Goal: Task Accomplishment & Management: Use online tool/utility

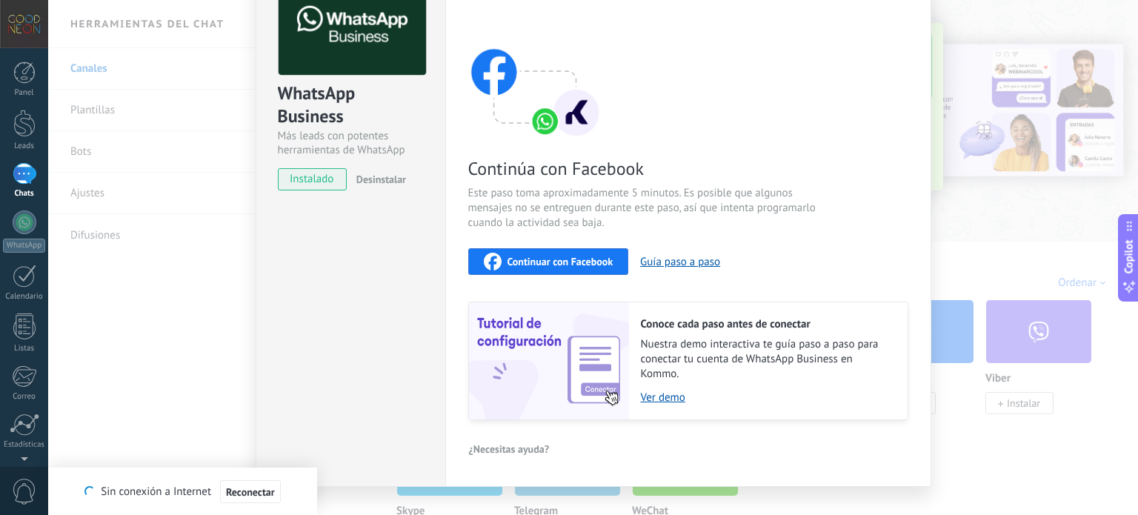
click at [555, 256] on span "Continuar con Facebook" at bounding box center [560, 261] width 106 height 10
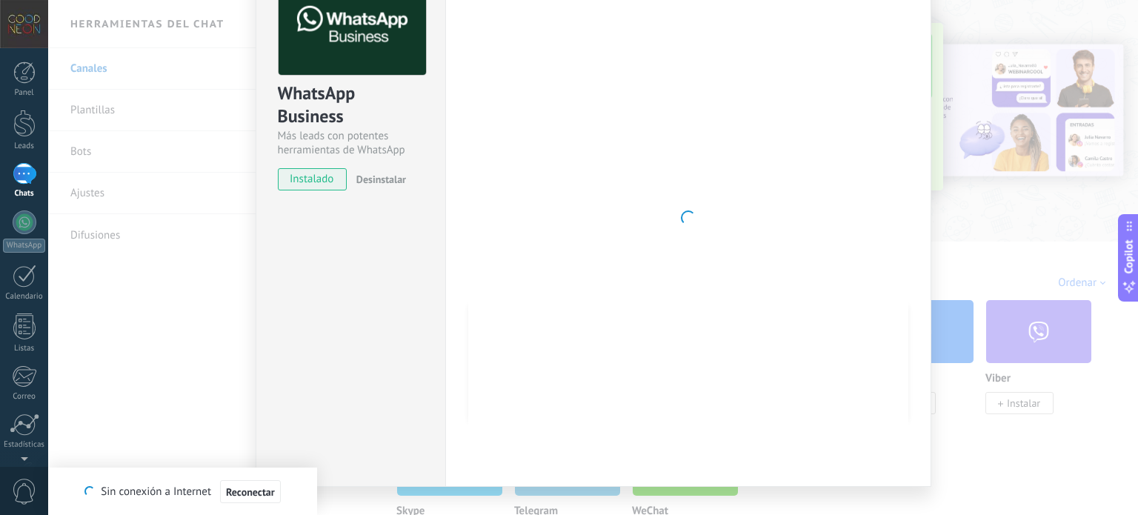
click at [336, 273] on div "WhatsApp Business Más leads con potentes herramientas de WhatsApp instalado Des…" at bounding box center [351, 218] width 190 height 538
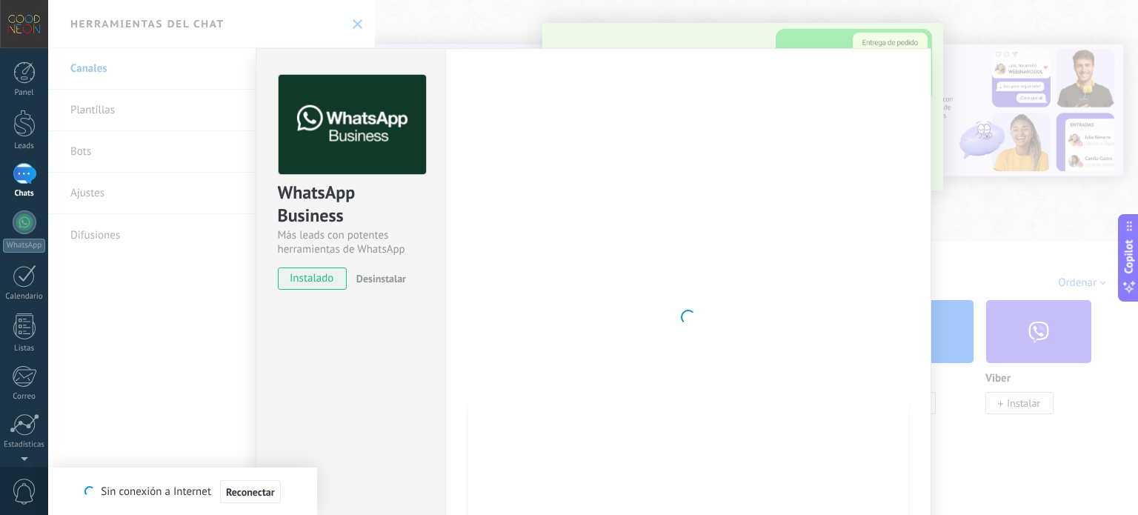
scroll to position [125, 0]
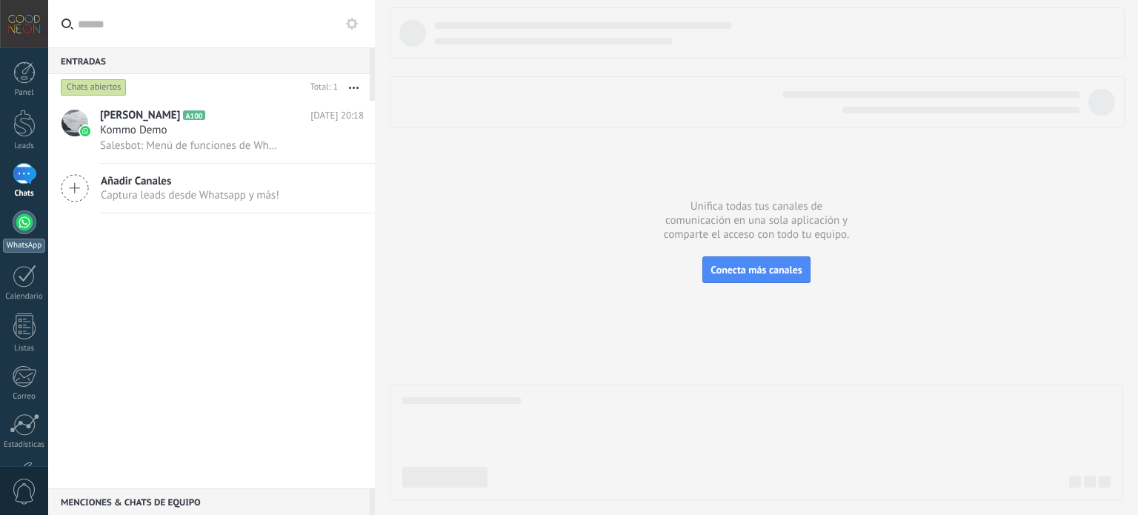
drag, startPoint x: 0, startPoint y: 0, endPoint x: 30, endPoint y: 224, distance: 226.4
click at [30, 224] on div at bounding box center [25, 222] width 24 height 24
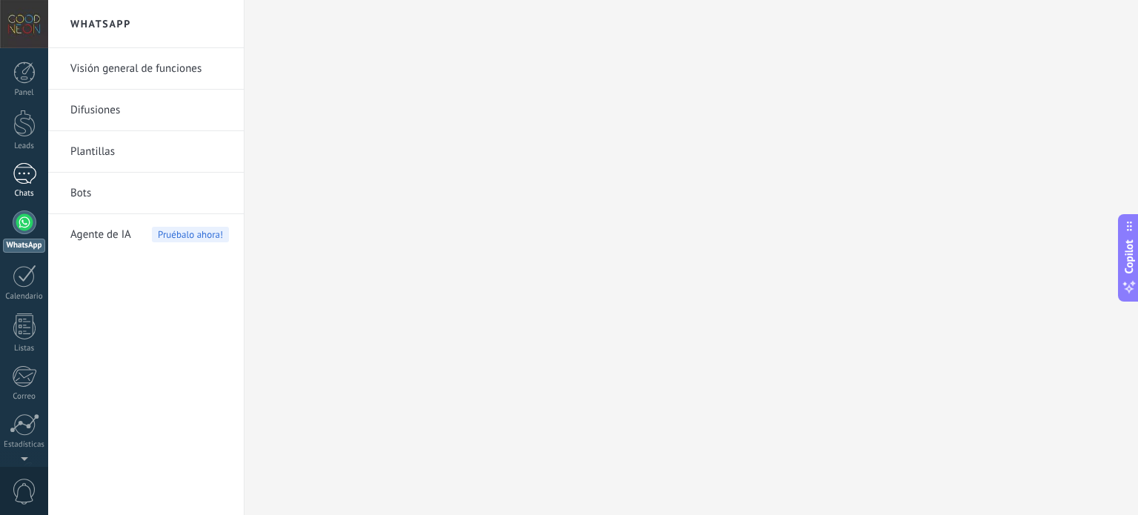
click at [27, 174] on div at bounding box center [25, 173] width 24 height 21
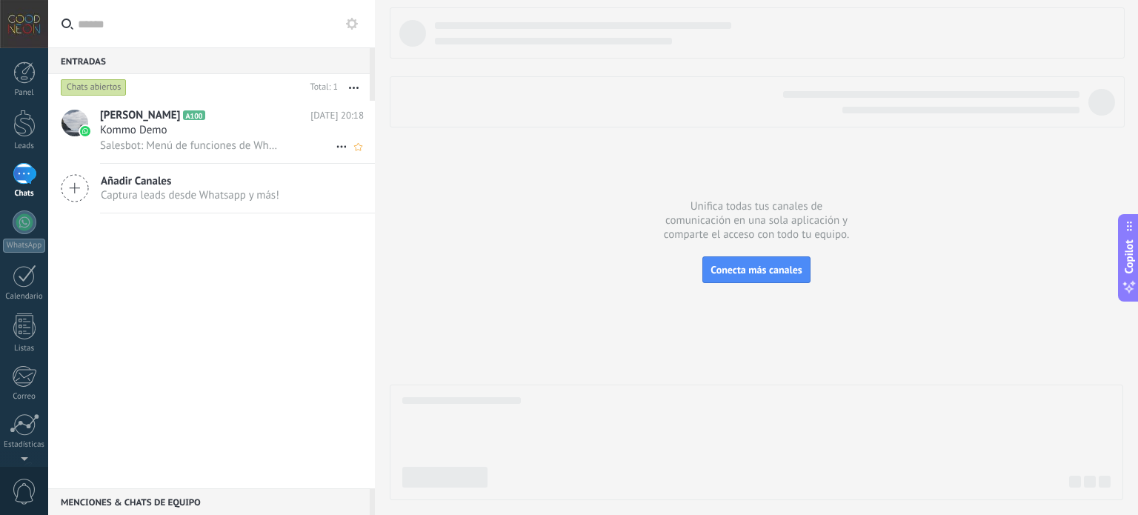
click at [341, 150] on icon at bounding box center [342, 147] width 18 height 18
click at [350, 156] on icon at bounding box center [346, 155] width 10 height 10
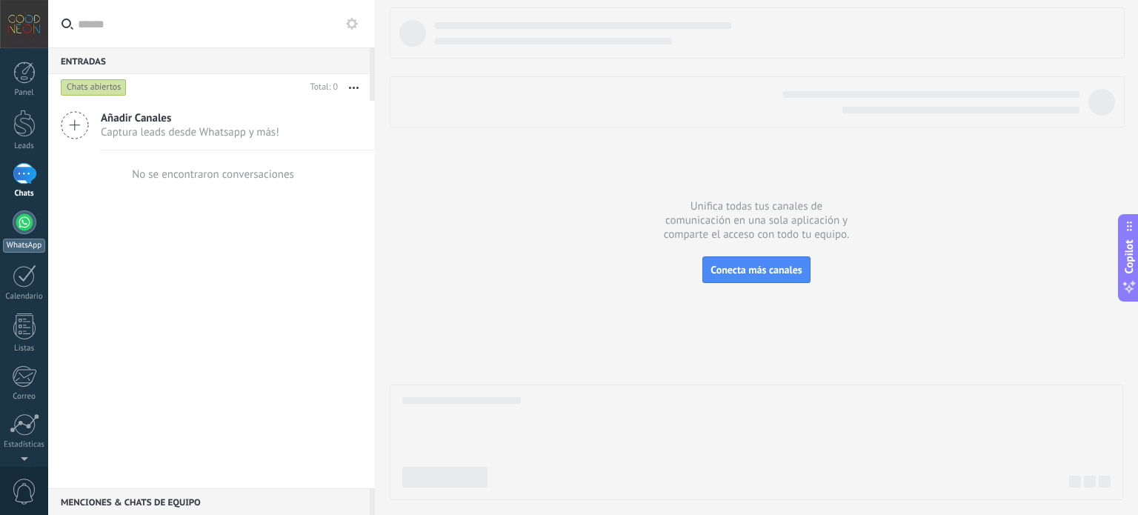
click at [21, 224] on div at bounding box center [25, 222] width 24 height 24
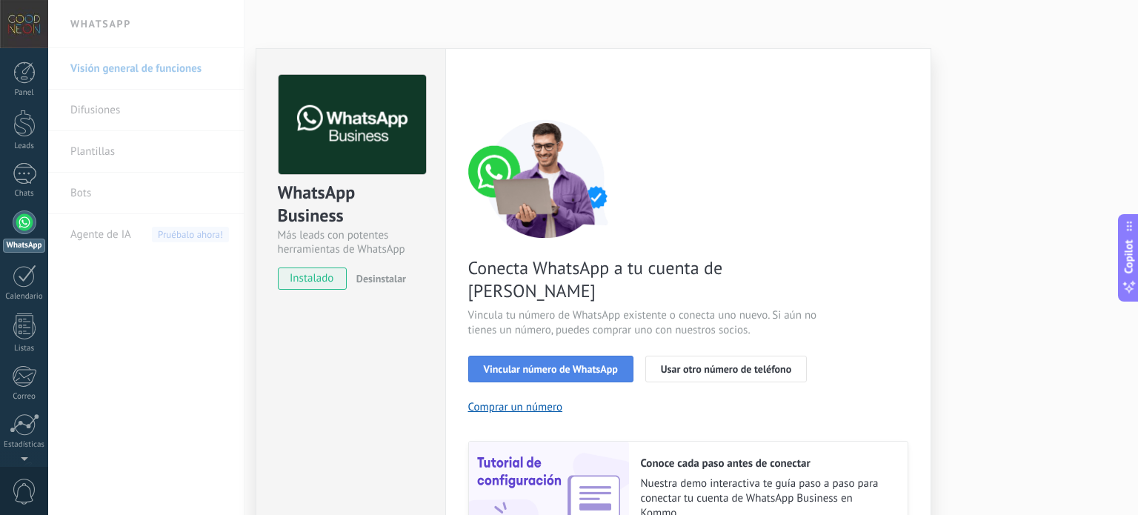
click at [591, 364] on span "Vincular número de WhatsApp" at bounding box center [551, 369] width 134 height 10
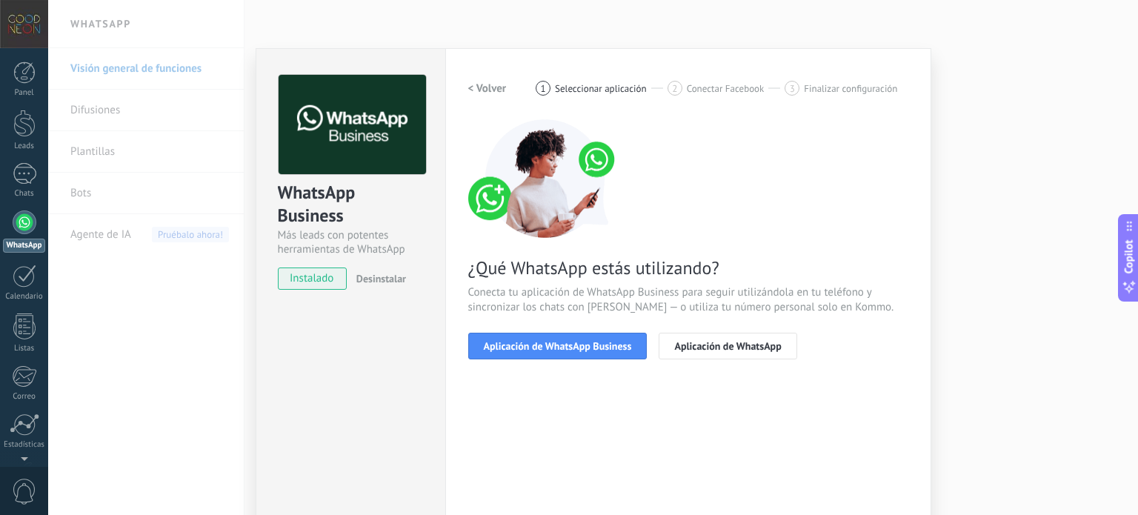
click at [591, 349] on span "Aplicación de WhatsApp Business" at bounding box center [558, 346] width 148 height 10
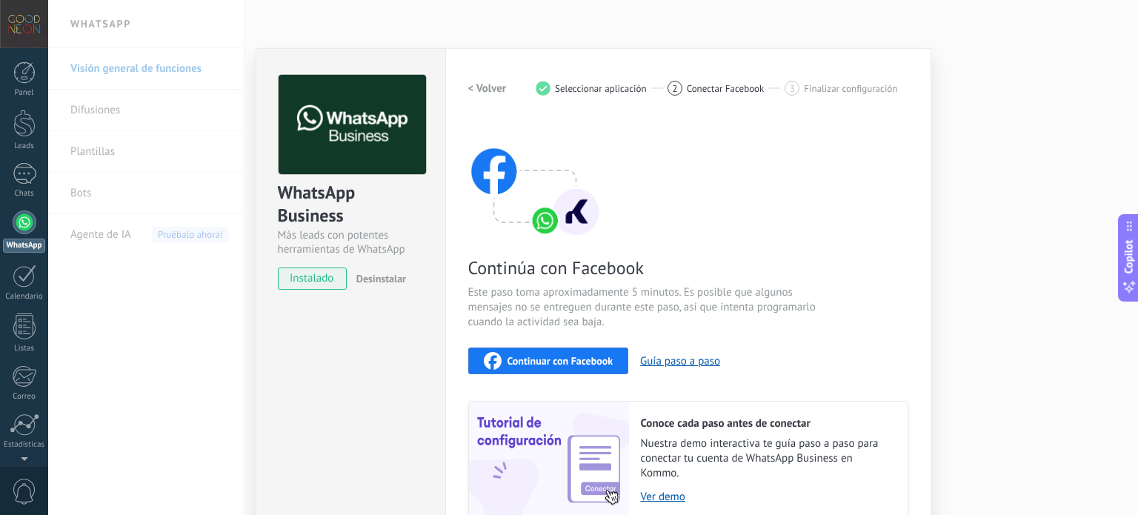
click at [575, 358] on span "Continuar con Facebook" at bounding box center [560, 360] width 106 height 10
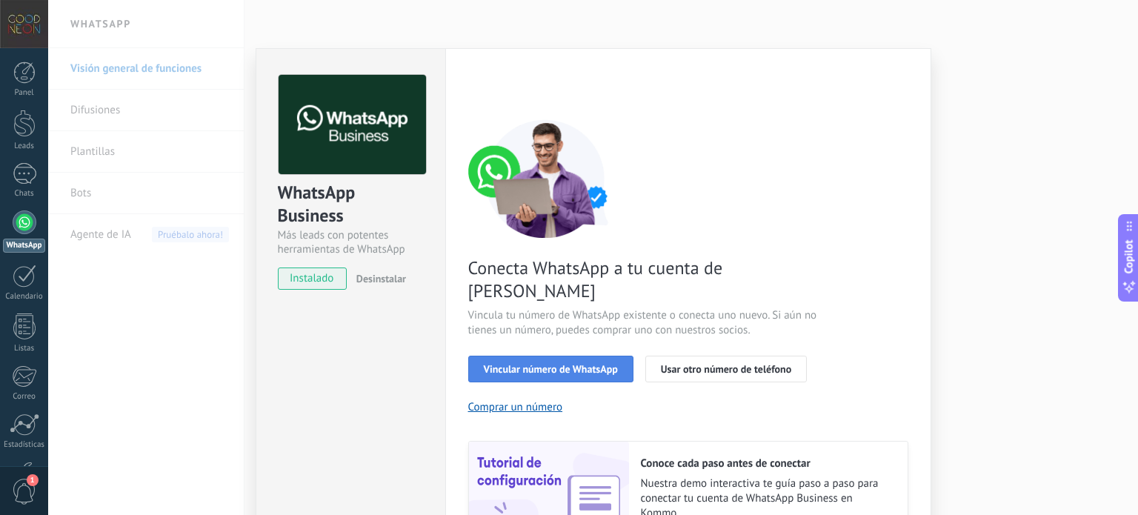
click at [583, 364] on span "Vincular número de WhatsApp" at bounding box center [551, 369] width 134 height 10
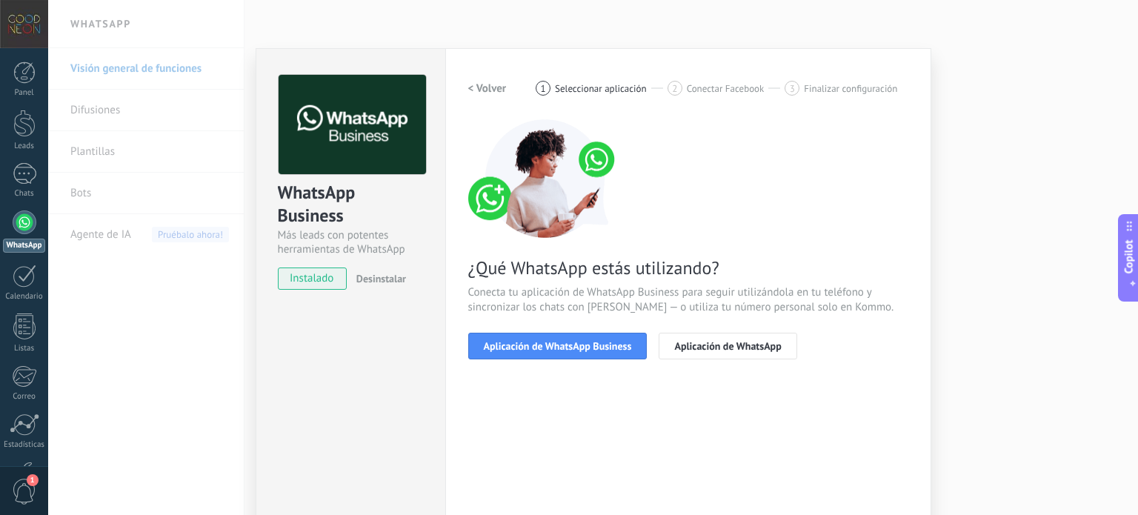
click at [583, 345] on span "Aplicación de WhatsApp Business" at bounding box center [558, 346] width 148 height 10
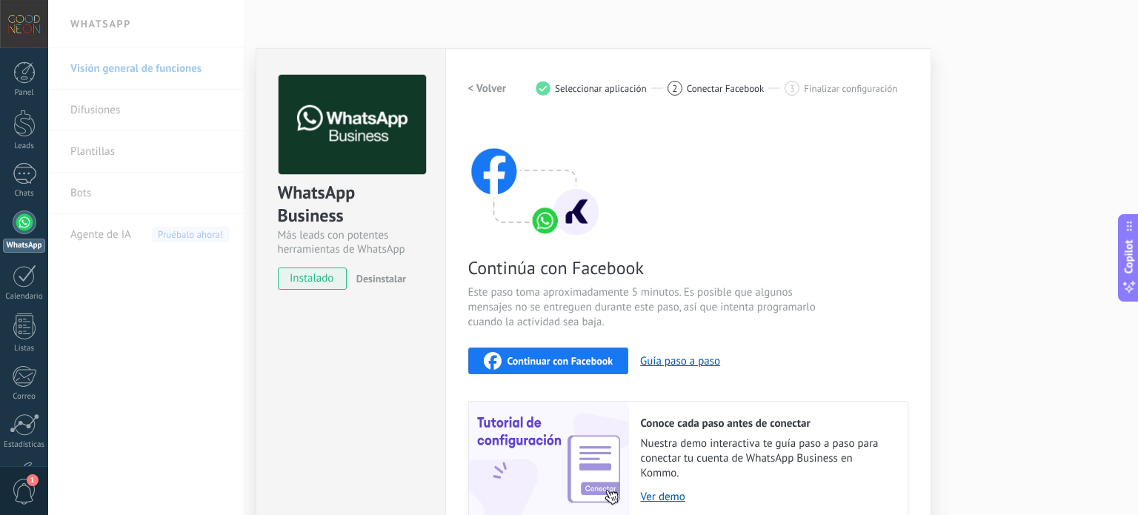
click at [572, 362] on span "Continuar con Facebook" at bounding box center [560, 360] width 106 height 10
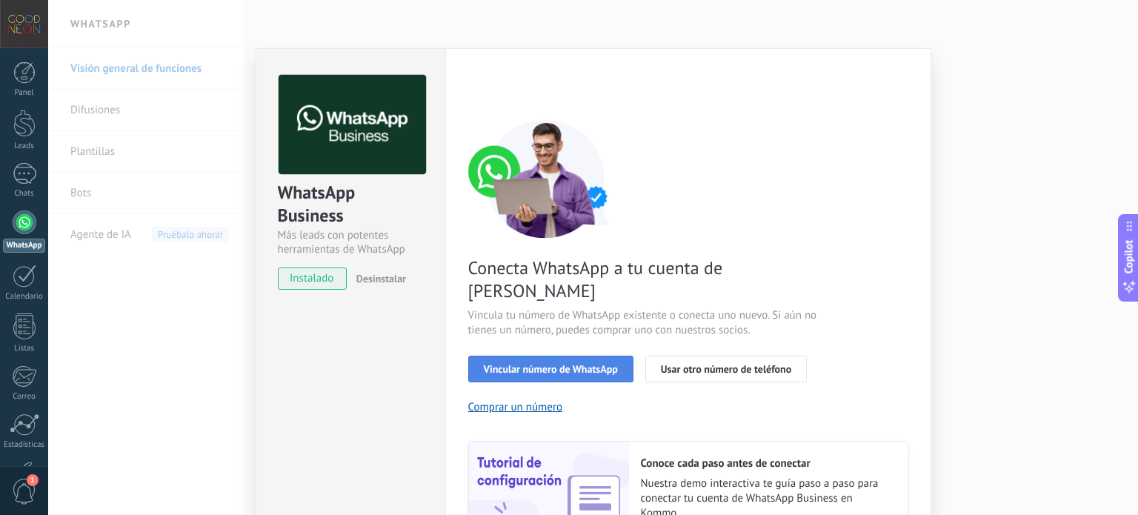
click at [591, 364] on span "Vincular número de WhatsApp" at bounding box center [551, 369] width 134 height 10
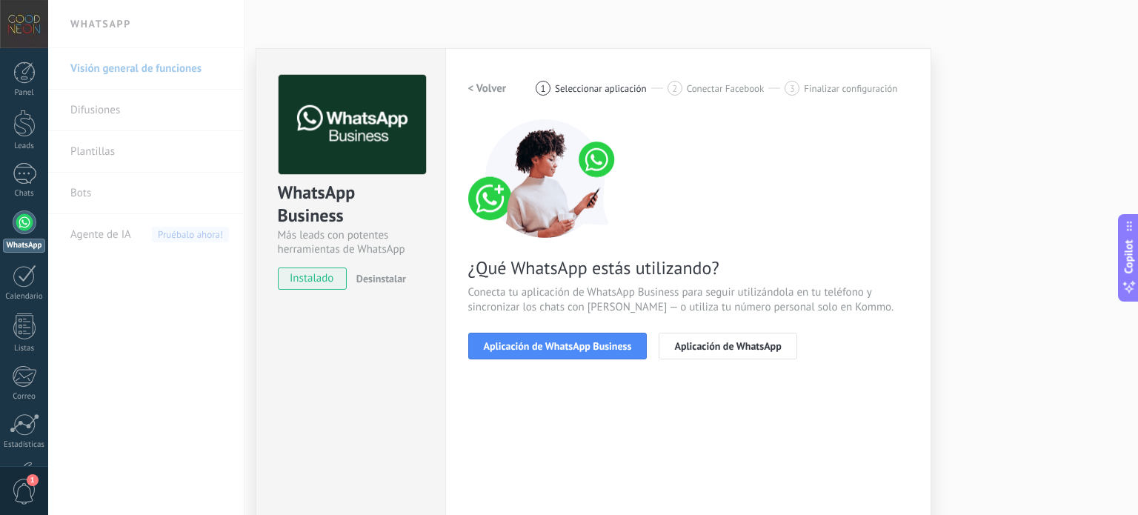
click at [591, 344] on span "Aplicación de WhatsApp Business" at bounding box center [558, 346] width 148 height 10
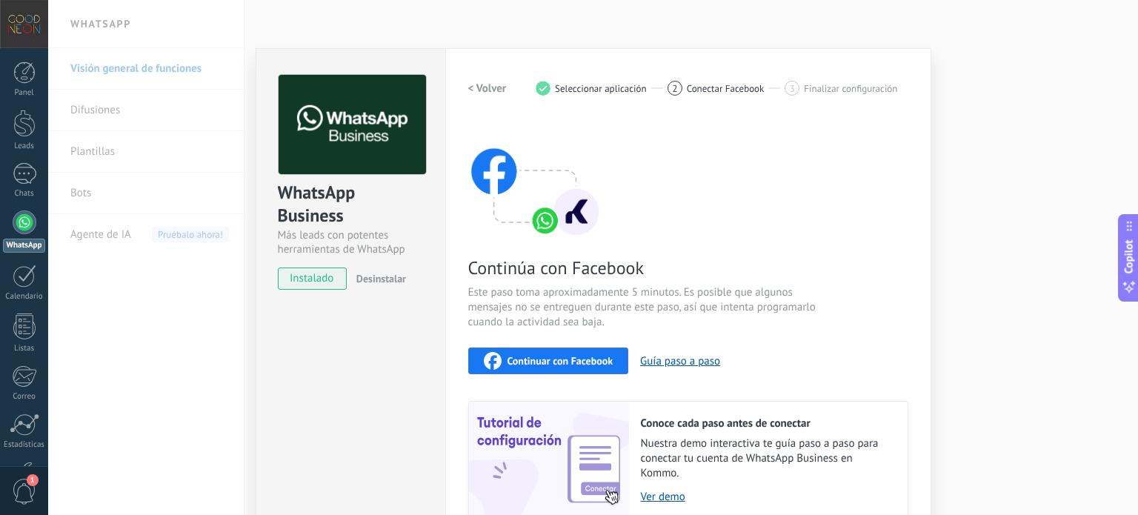
click at [587, 361] on span "Continuar con Facebook" at bounding box center [560, 360] width 106 height 10
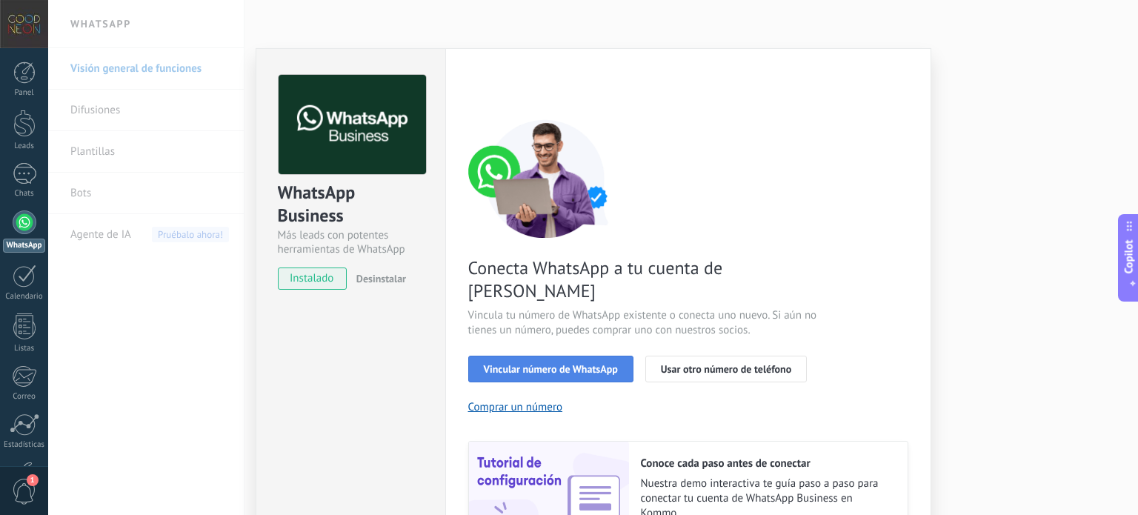
click at [570, 364] on span "Vincular número de WhatsApp" at bounding box center [551, 369] width 134 height 10
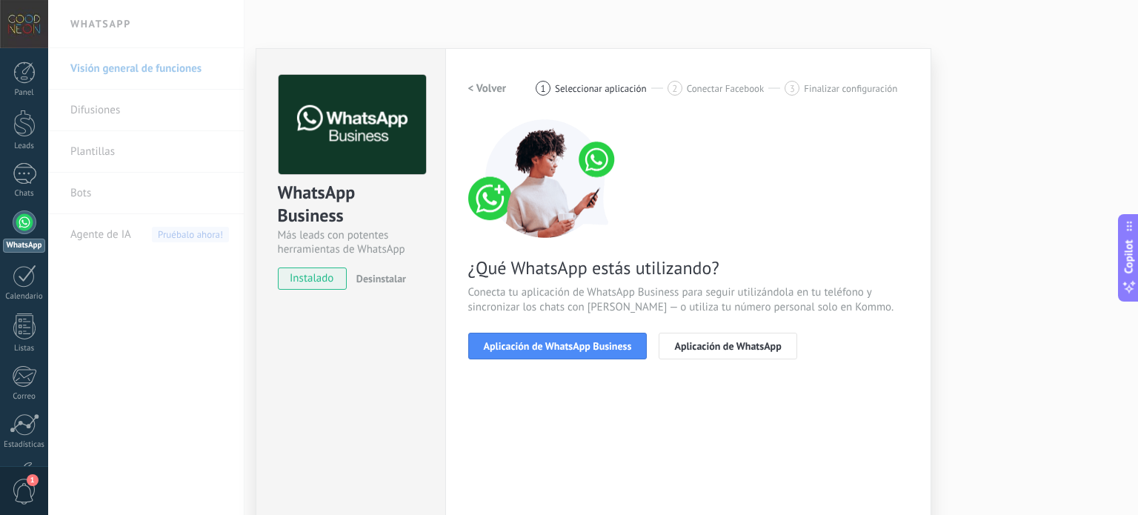
click at [570, 349] on span "Aplicación de WhatsApp Business" at bounding box center [558, 346] width 148 height 10
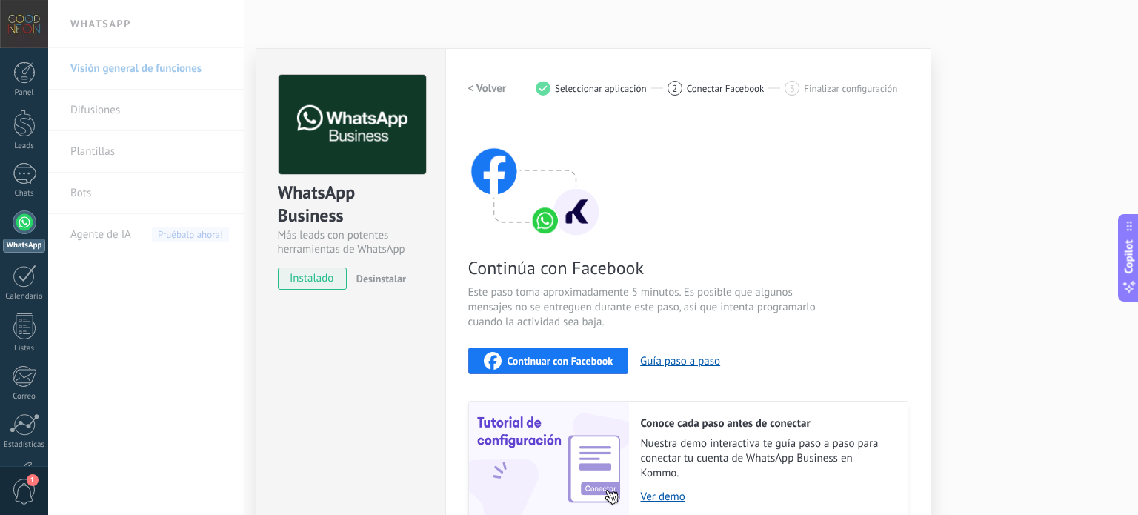
click at [564, 356] on span "Continuar con Facebook" at bounding box center [560, 360] width 106 height 10
click at [556, 355] on span "Continuar con Facebook" at bounding box center [560, 360] width 106 height 10
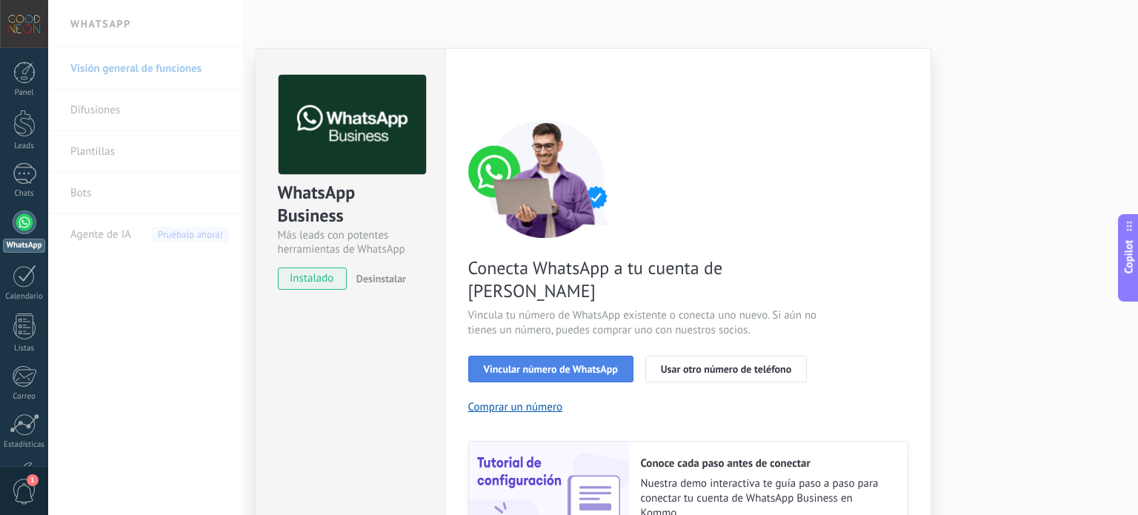
click at [556, 364] on span "Vincular número de WhatsApp" at bounding box center [551, 369] width 134 height 10
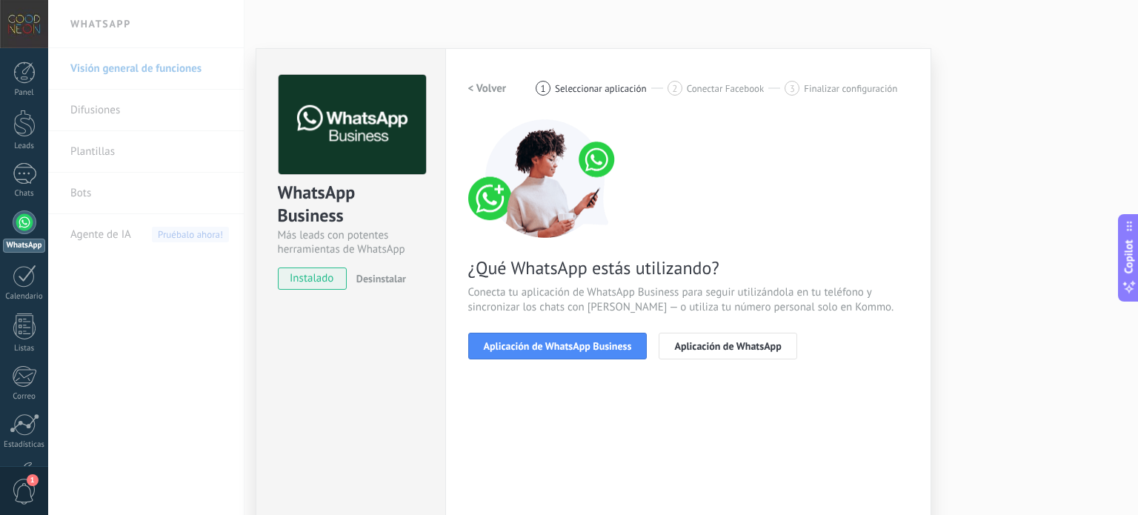
click at [556, 342] on span "Aplicación de WhatsApp Business" at bounding box center [558, 346] width 148 height 10
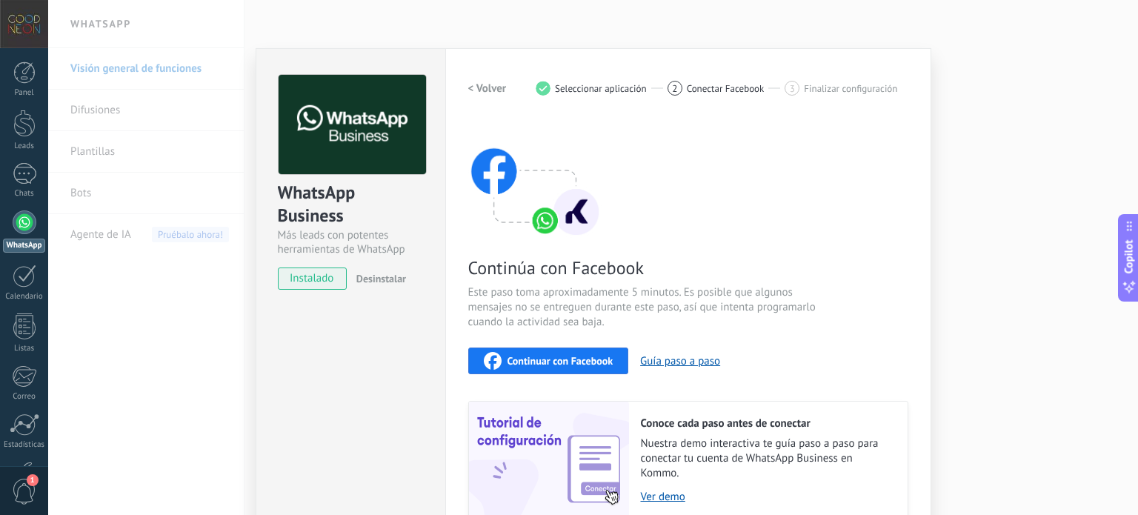
click at [550, 352] on div "Continuar con Facebook" at bounding box center [549, 361] width 130 height 18
click at [518, 361] on span "Continuar con Facebook" at bounding box center [560, 360] width 106 height 10
click at [499, 364] on div "Continuar con Facebook" at bounding box center [549, 361] width 130 height 18
